Goal: Entertainment & Leisure: Consume media (video, audio)

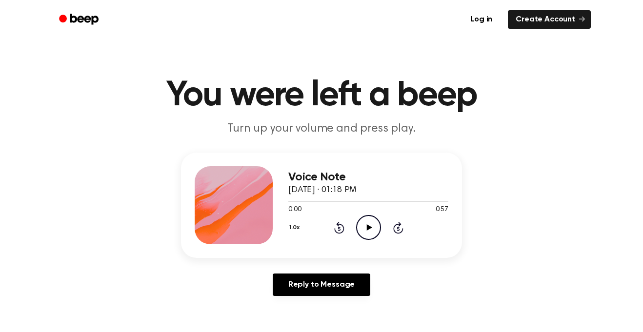
click at [370, 221] on icon "Play Audio" at bounding box center [368, 227] width 25 height 25
click at [366, 225] on icon "Play Audio" at bounding box center [368, 227] width 25 height 25
click at [364, 227] on icon "Play Audio" at bounding box center [368, 227] width 25 height 25
click at [373, 235] on icon "Play Audio" at bounding box center [368, 227] width 25 height 25
click at [365, 221] on icon "Play Audio" at bounding box center [368, 227] width 25 height 25
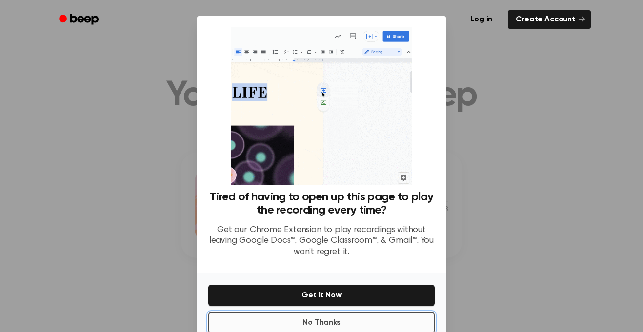
click at [365, 330] on button "No Thanks" at bounding box center [321, 322] width 226 height 21
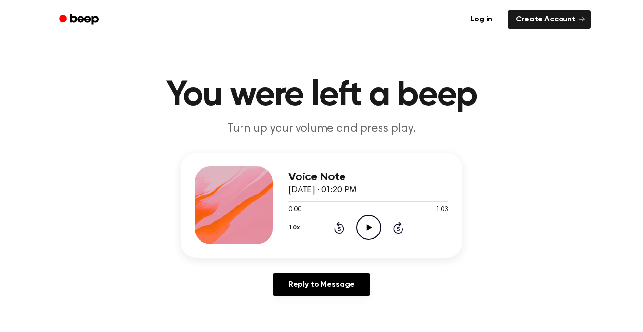
click at [371, 233] on icon "Play Audio" at bounding box center [368, 227] width 25 height 25
click at [366, 231] on icon "Play Audio" at bounding box center [368, 227] width 25 height 25
